Goal: Task Accomplishment & Management: Manage account settings

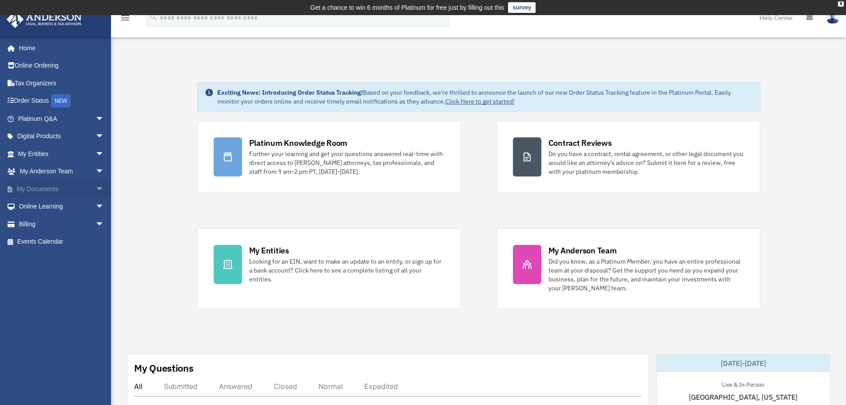
click at [95, 187] on span "arrow_drop_down" at bounding box center [104, 189] width 18 height 18
click at [36, 205] on link "Box" at bounding box center [64, 207] width 105 height 18
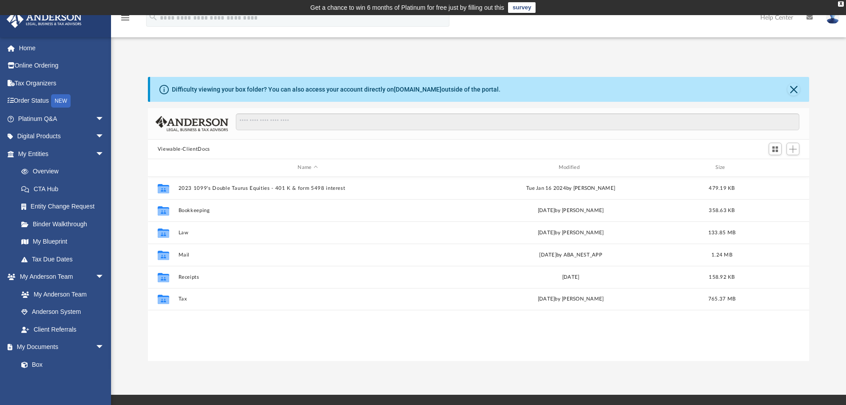
scroll to position [195, 655]
click at [828, 19] on img at bounding box center [832, 17] width 13 height 13
click at [660, 75] on link "Logout" at bounding box center [699, 77] width 89 height 18
